Goal: Task Accomplishment & Management: Complete application form

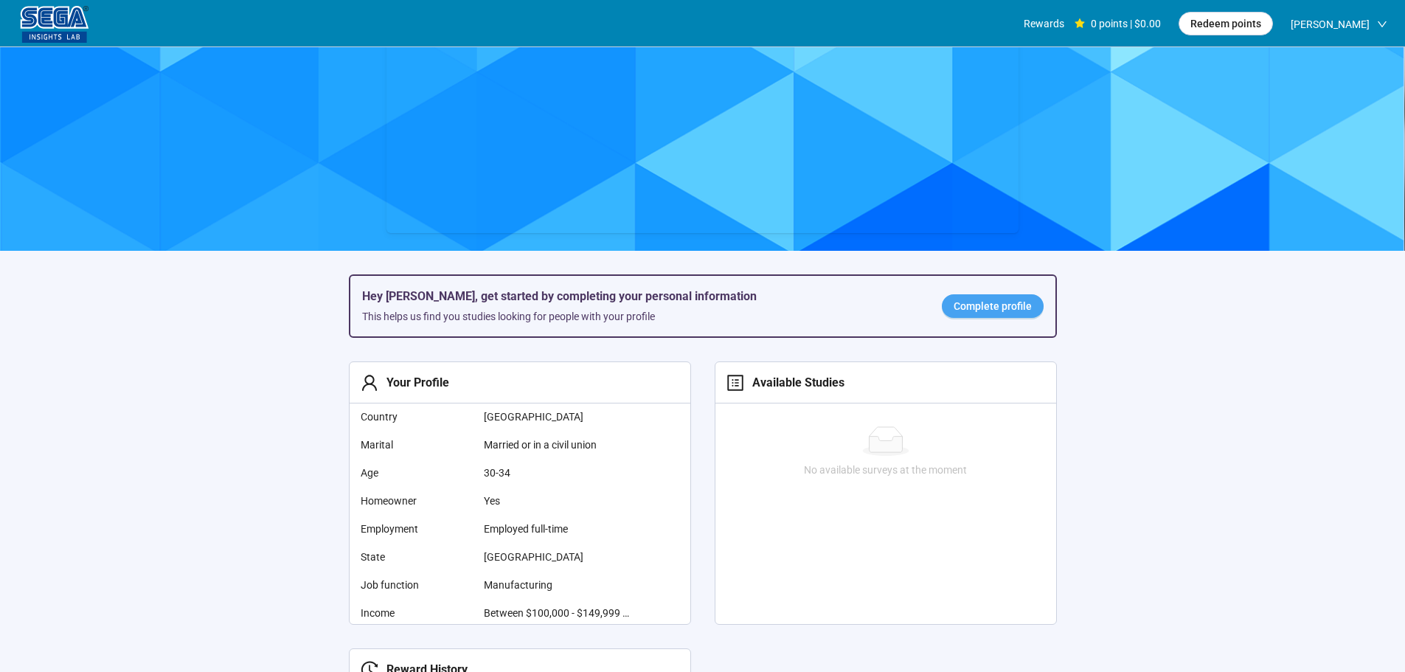
scroll to position [148, 0]
drag, startPoint x: 980, startPoint y: 311, endPoint x: 971, endPoint y: 350, distance: 40.8
click at [980, 310] on span "Complete profile" at bounding box center [993, 305] width 78 height 16
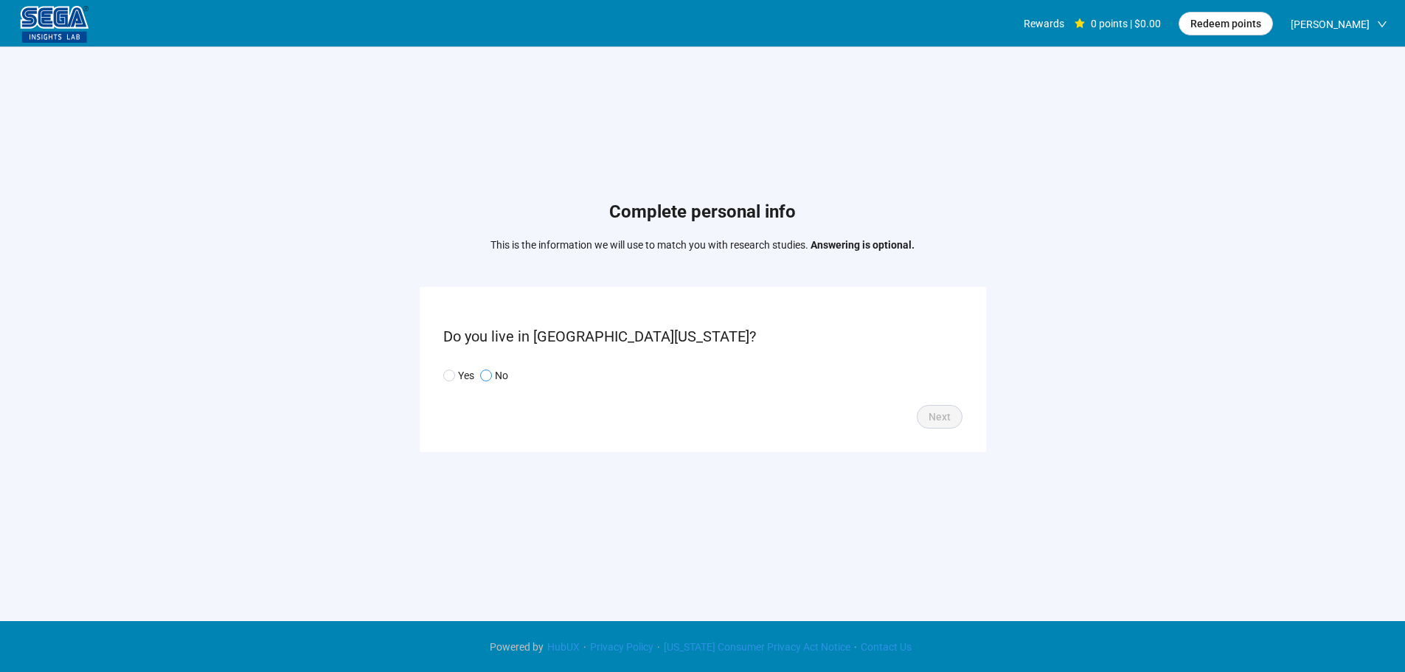
click at [493, 377] on span "No" at bounding box center [500, 375] width 16 height 16
click at [932, 412] on span "Next" at bounding box center [940, 417] width 22 height 16
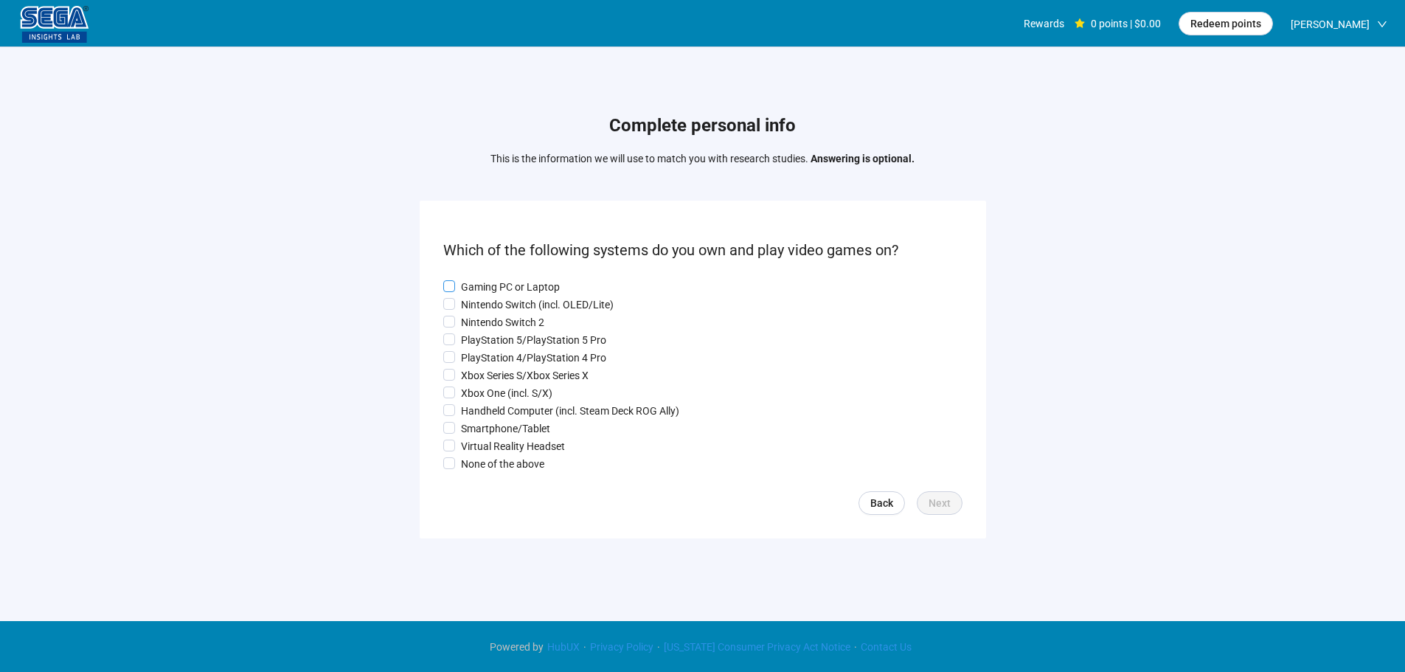
click at [490, 282] on p "Gaming PC or Laptop" at bounding box center [510, 287] width 99 height 16
drag, startPoint x: 489, startPoint y: 302, endPoint x: 493, endPoint y: 327, distance: 25.3
click at [489, 303] on p "Nintendo Switch (incl. OLED/Lite)" at bounding box center [537, 305] width 153 height 16
drag, startPoint x: 493, startPoint y: 327, endPoint x: 492, endPoint y: 336, distance: 8.9
click at [493, 330] on div "Gaming PC or Laptop Nintendo Switch (incl. OLED/Lite) Nintendo Switch 2 PlaySta…" at bounding box center [702, 375] width 519 height 193
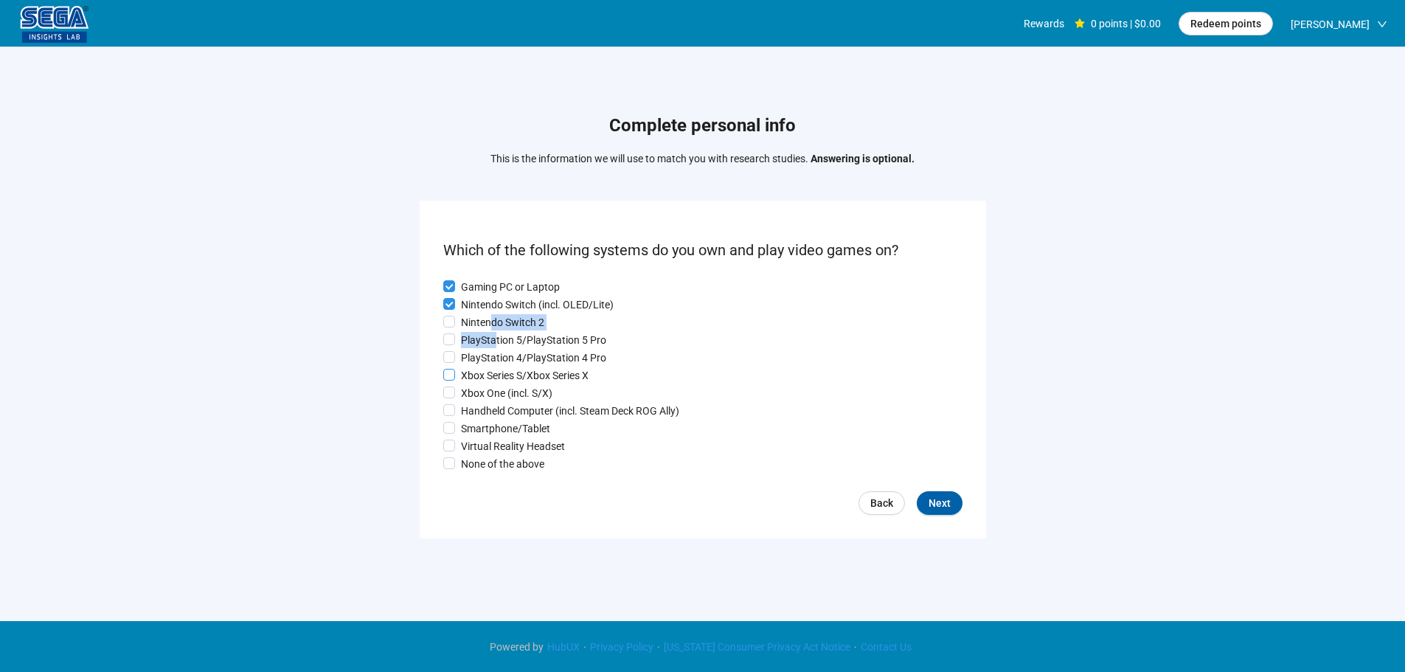
click at [491, 359] on p "PlayStation 4/PlayStation 4 Pro" at bounding box center [533, 358] width 145 height 16
click at [489, 381] on p "Xbox Series S/Xbox Series X" at bounding box center [525, 375] width 128 height 16
click at [485, 404] on div "Gaming PC or Laptop Nintendo Switch (incl. OLED/Lite) Nintendo Switch 2 PlaySta…" at bounding box center [702, 375] width 519 height 193
click at [483, 437] on p "Smartphone/Tablet" at bounding box center [505, 428] width 89 height 16
click at [479, 404] on p "Handheld Computer (incl. Steam Deck ROG Ally)" at bounding box center [570, 411] width 218 height 16
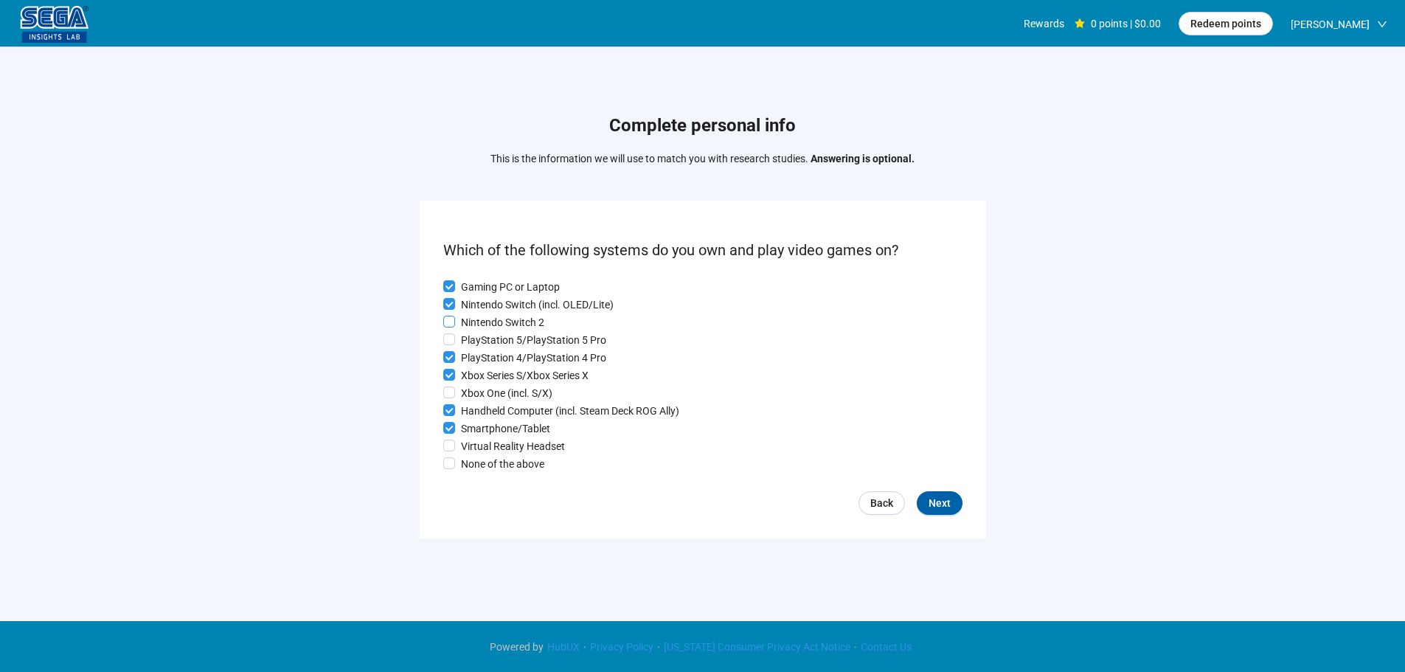
click at [485, 320] on p "Nintendo Switch 2" at bounding box center [502, 322] width 83 height 16
click at [925, 505] on button "Next" at bounding box center [940, 503] width 46 height 24
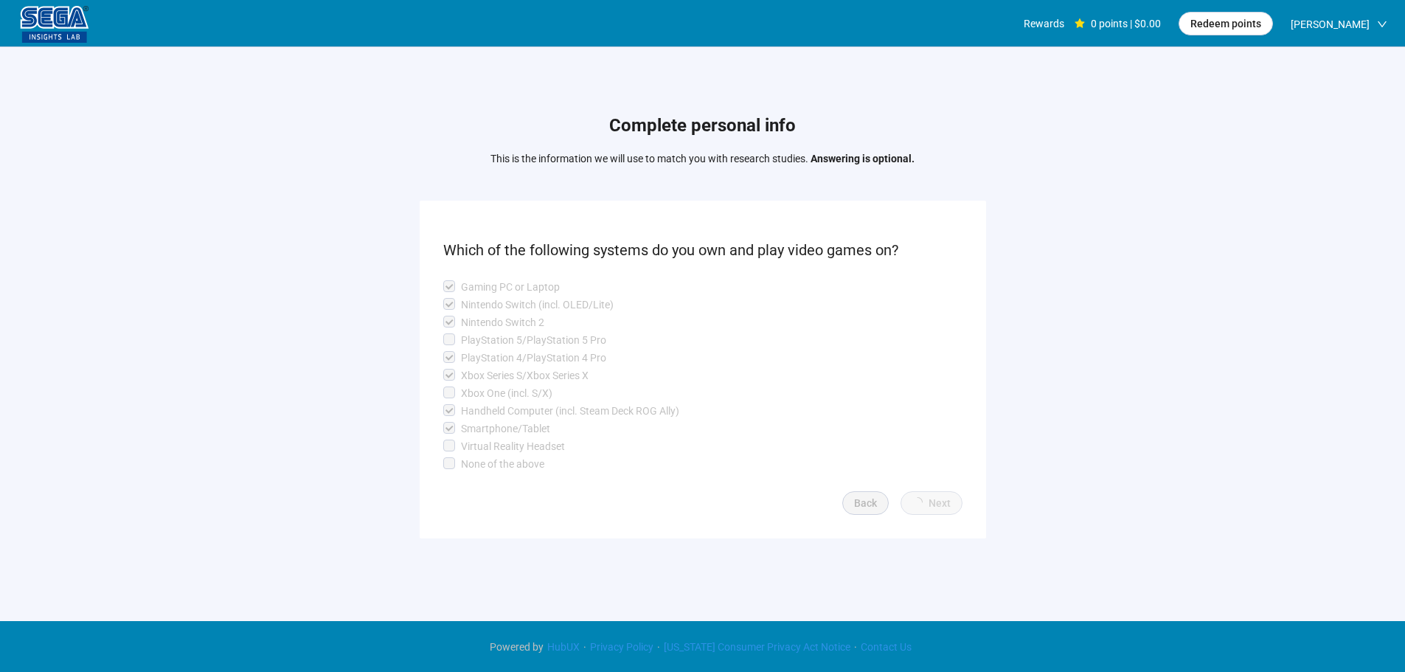
scroll to position [1, 0]
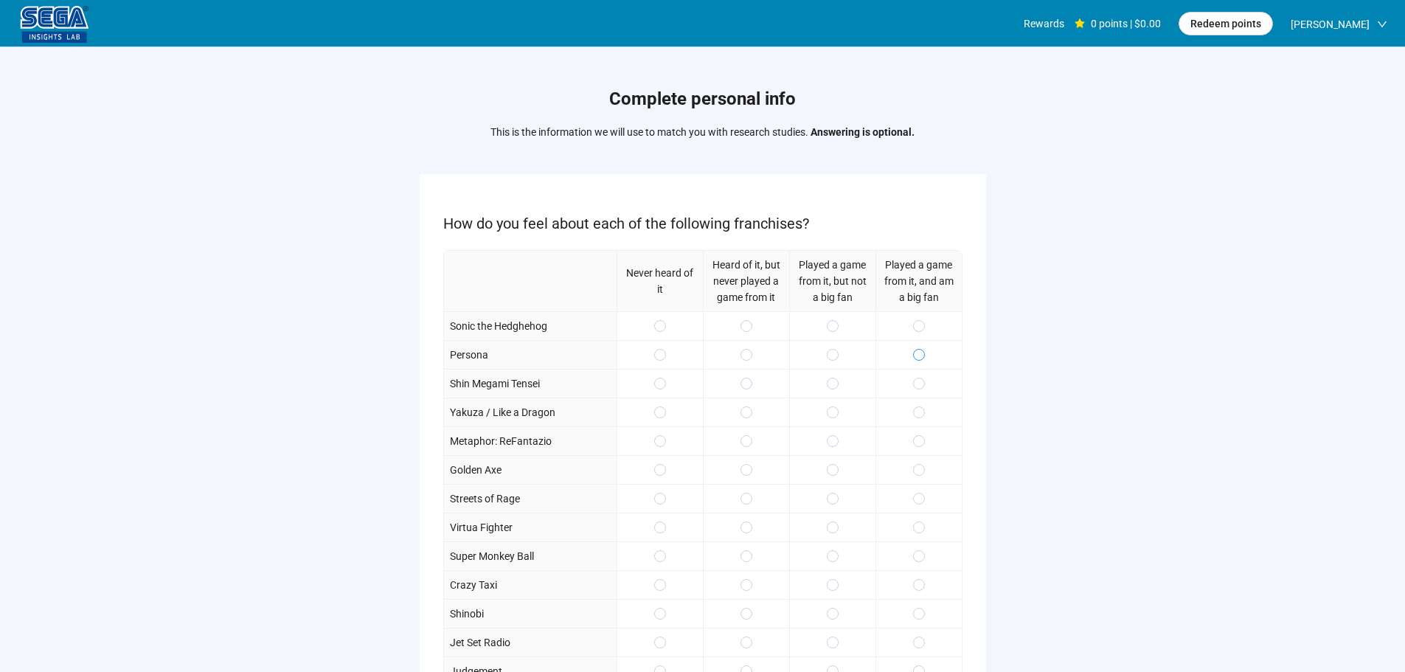
drag, startPoint x: 918, startPoint y: 322, endPoint x: 915, endPoint y: 351, distance: 29.7
click at [917, 322] on span at bounding box center [919, 326] width 12 height 12
click at [915, 352] on span at bounding box center [919, 355] width 12 height 12
click at [919, 392] on label at bounding box center [919, 383] width 12 height 16
click at [829, 440] on span at bounding box center [833, 441] width 12 height 12
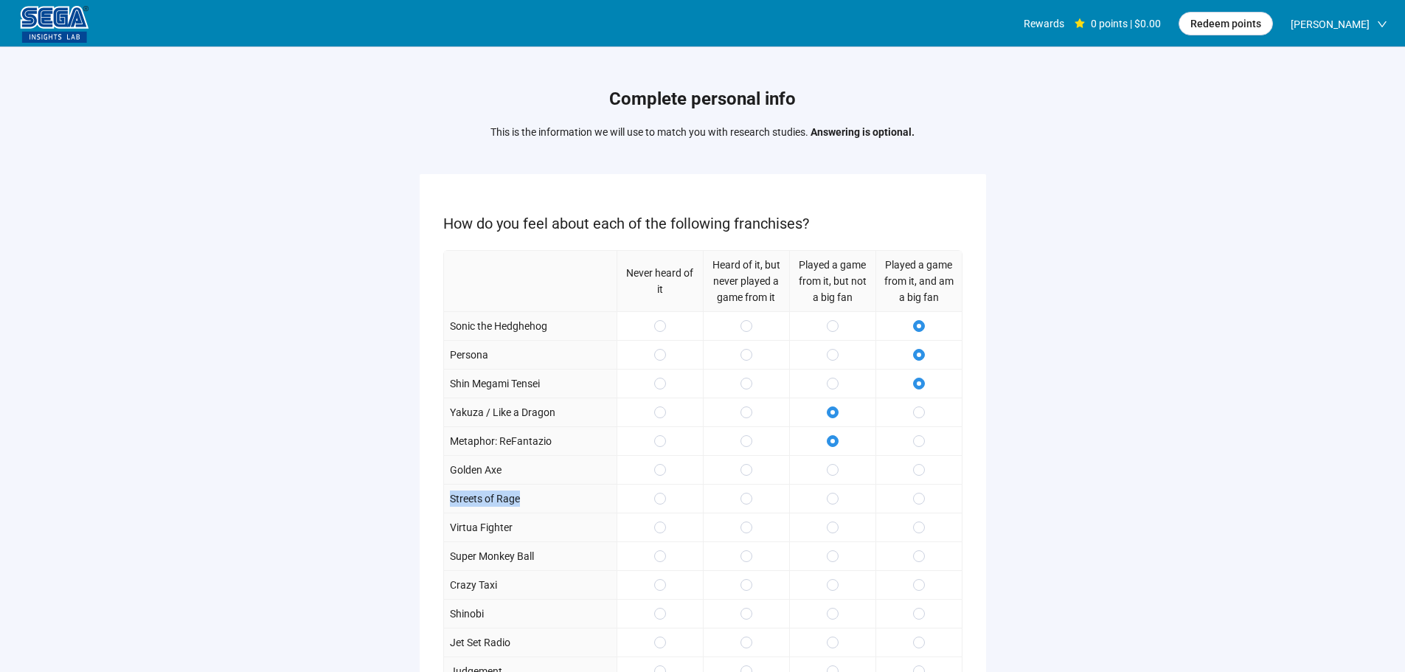
click at [835, 484] on div "Never heard of it Heard of it, but never played a game from it Played a game fr…" at bounding box center [702, 482] width 519 height 465
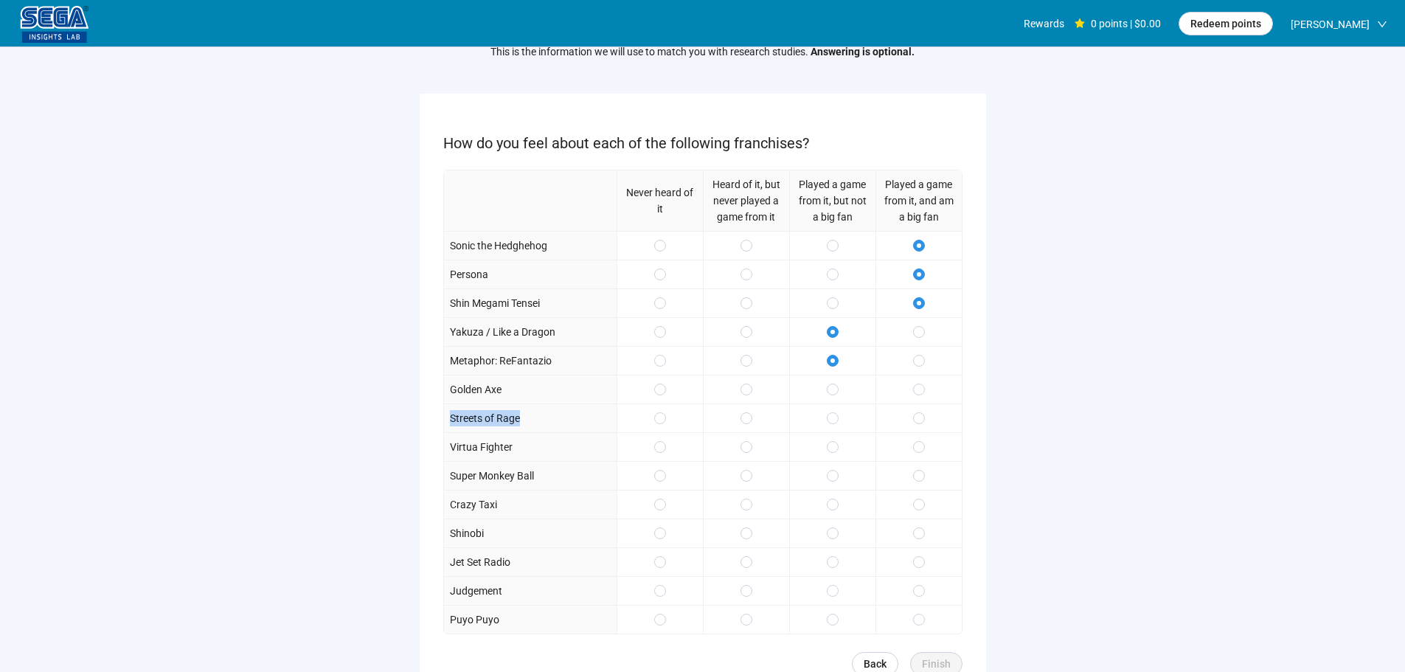
scroll to position [148, 0]
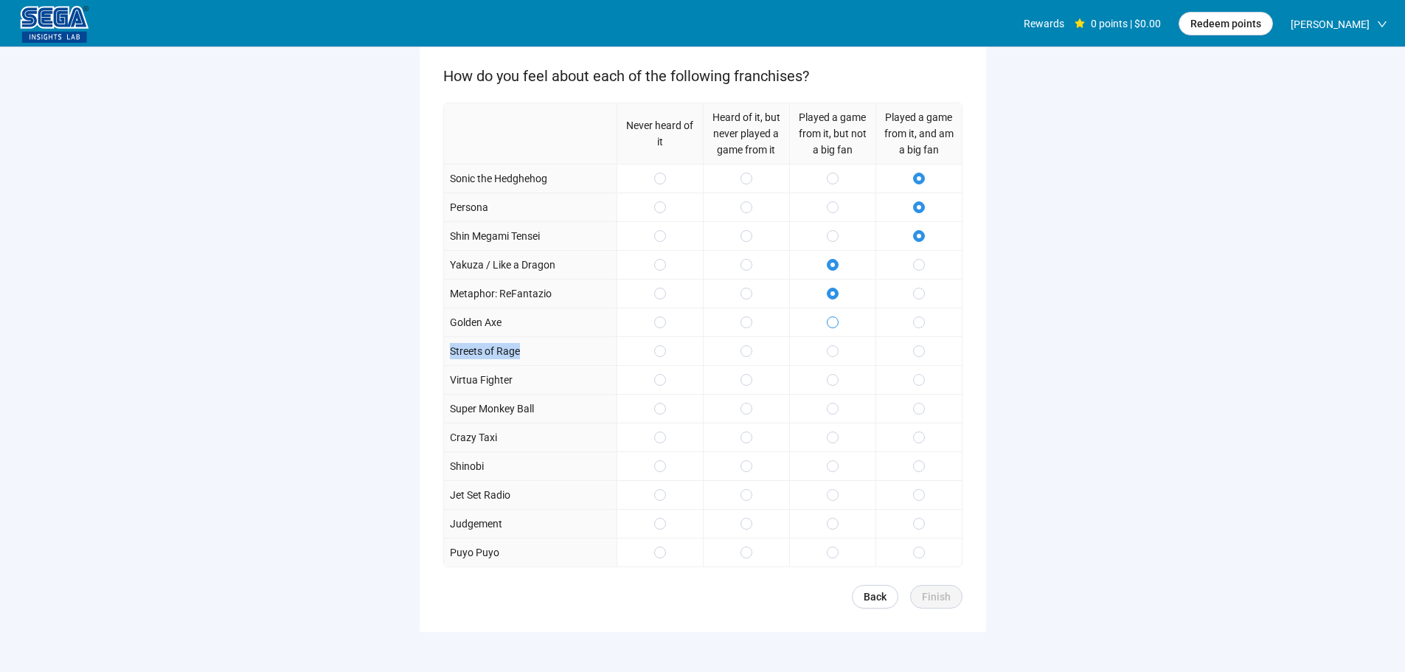
click at [832, 329] on label at bounding box center [833, 322] width 12 height 16
click at [836, 388] on label at bounding box center [833, 380] width 12 height 16
click at [921, 432] on span at bounding box center [919, 437] width 12 height 12
drag, startPoint x: 915, startPoint y: 459, endPoint x: 915, endPoint y: 485, distance: 26.6
click at [915, 461] on label at bounding box center [919, 466] width 12 height 16
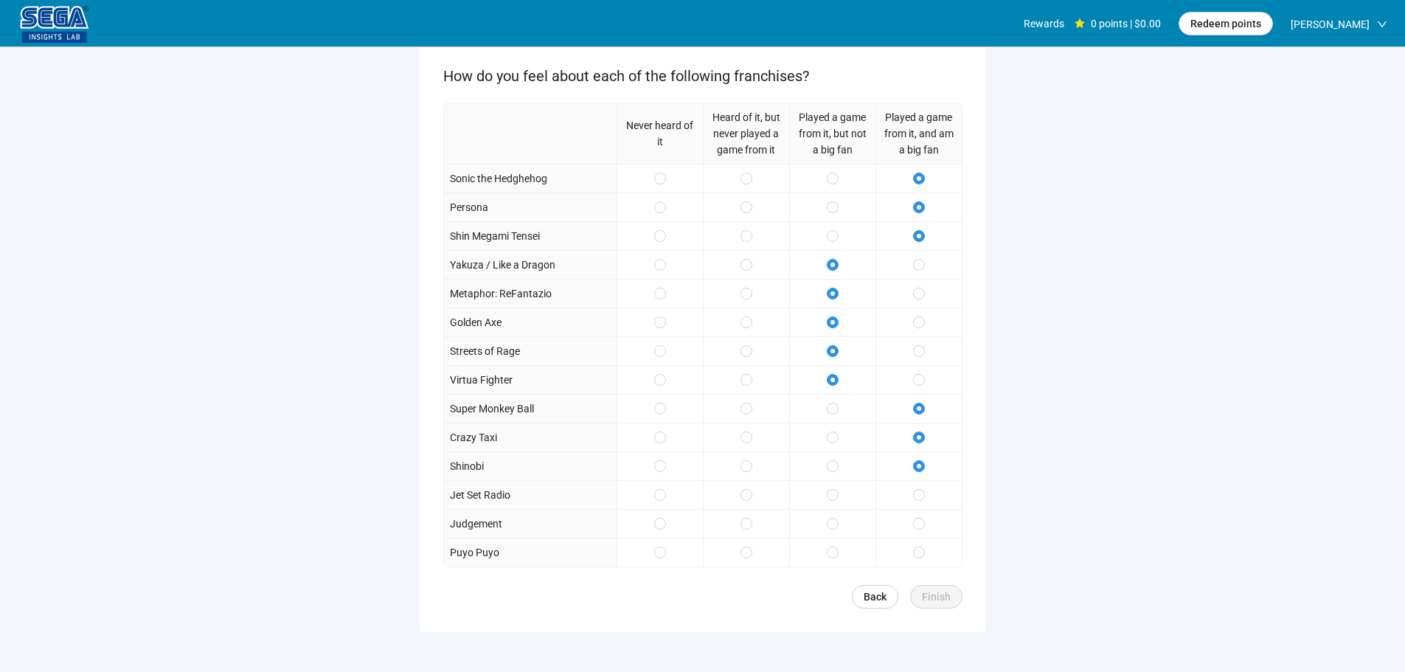
click at [915, 486] on div at bounding box center [919, 494] width 86 height 29
click at [836, 497] on span at bounding box center [833, 495] width 12 height 12
click at [831, 516] on div at bounding box center [832, 523] width 86 height 29
click at [833, 544] on label at bounding box center [833, 552] width 12 height 16
drag, startPoint x: 831, startPoint y: 518, endPoint x: 830, endPoint y: 545, distance: 27.3
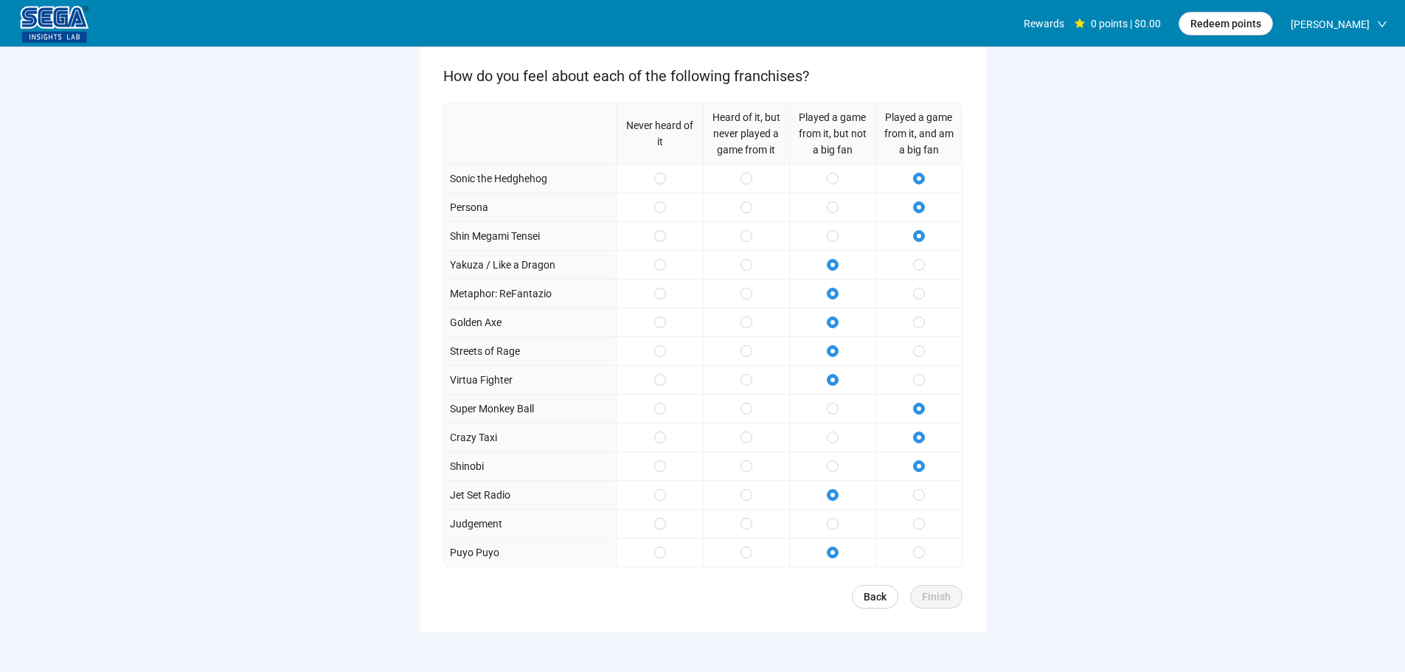
click at [832, 518] on span at bounding box center [833, 524] width 12 height 12
click at [937, 594] on span "Finish" at bounding box center [936, 597] width 29 height 16
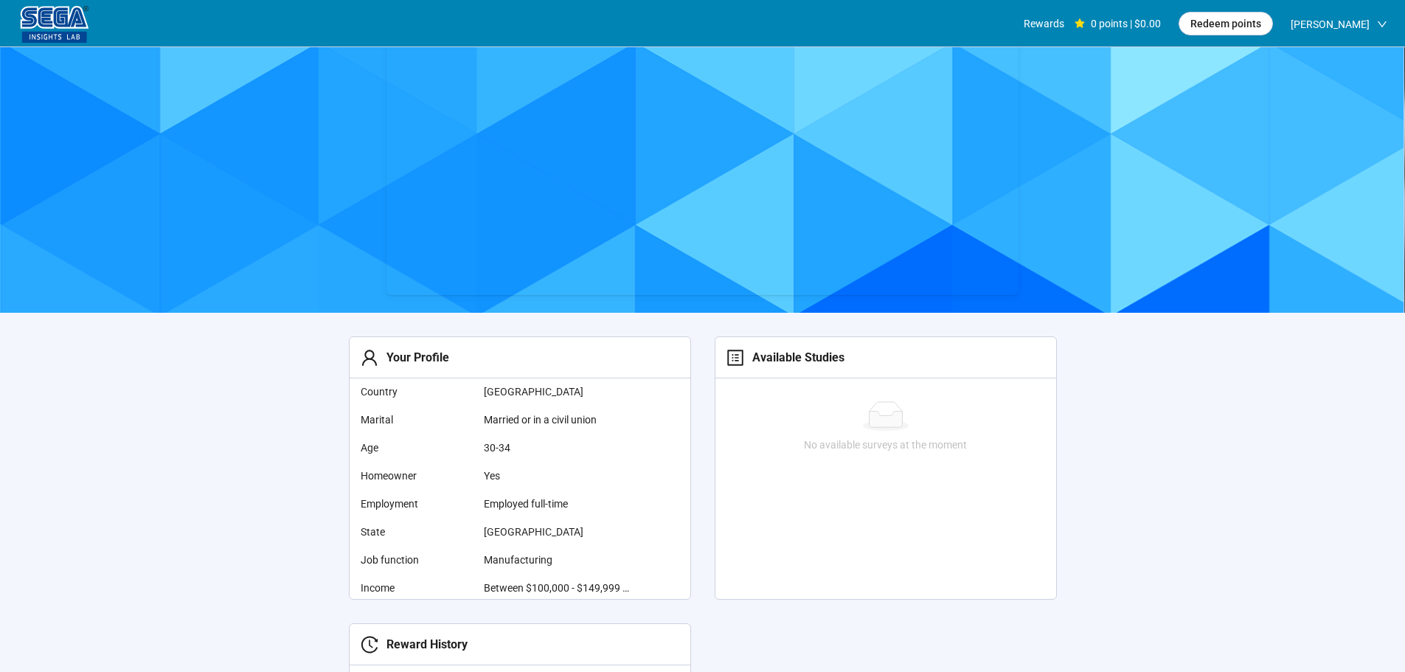
scroll to position [148, 0]
